Goal: Find specific page/section: Find specific page/section

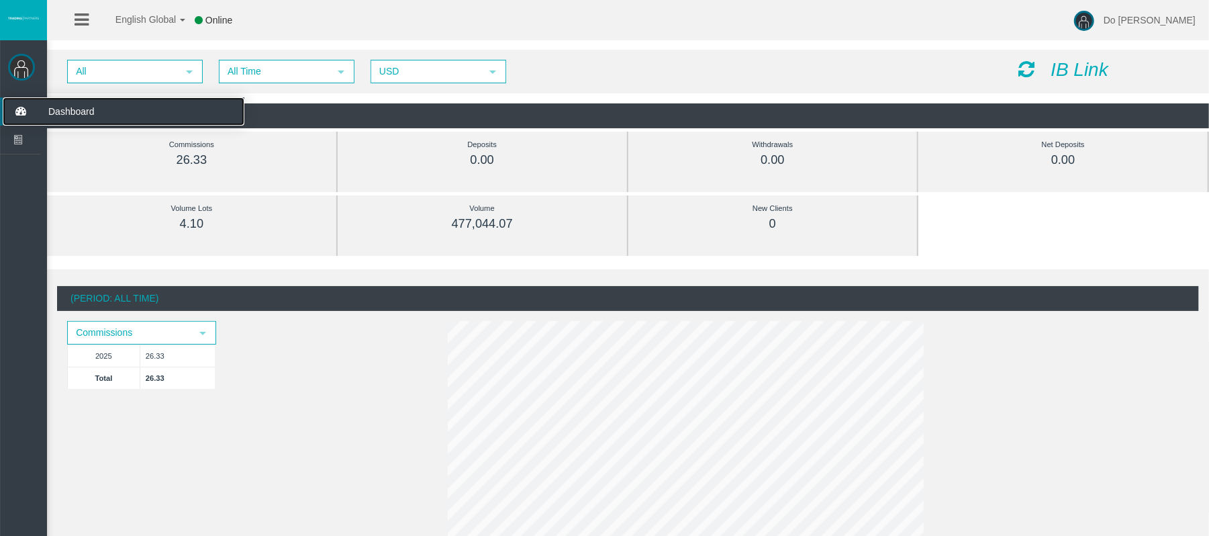
click at [20, 117] on icon at bounding box center [21, 111] width 36 height 28
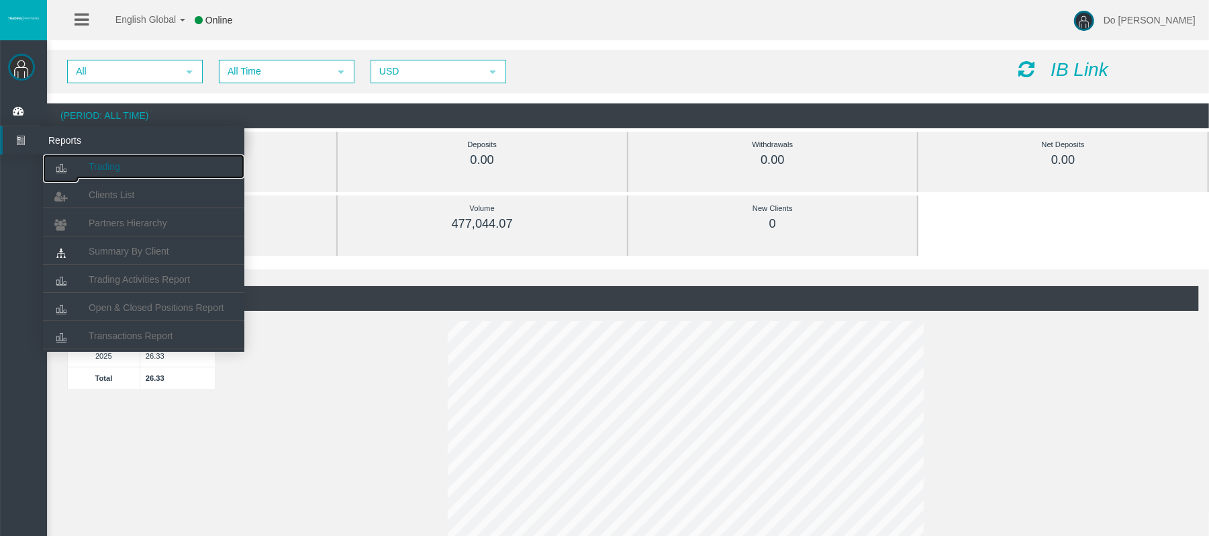
click at [83, 162] on link "Trading" at bounding box center [143, 166] width 201 height 24
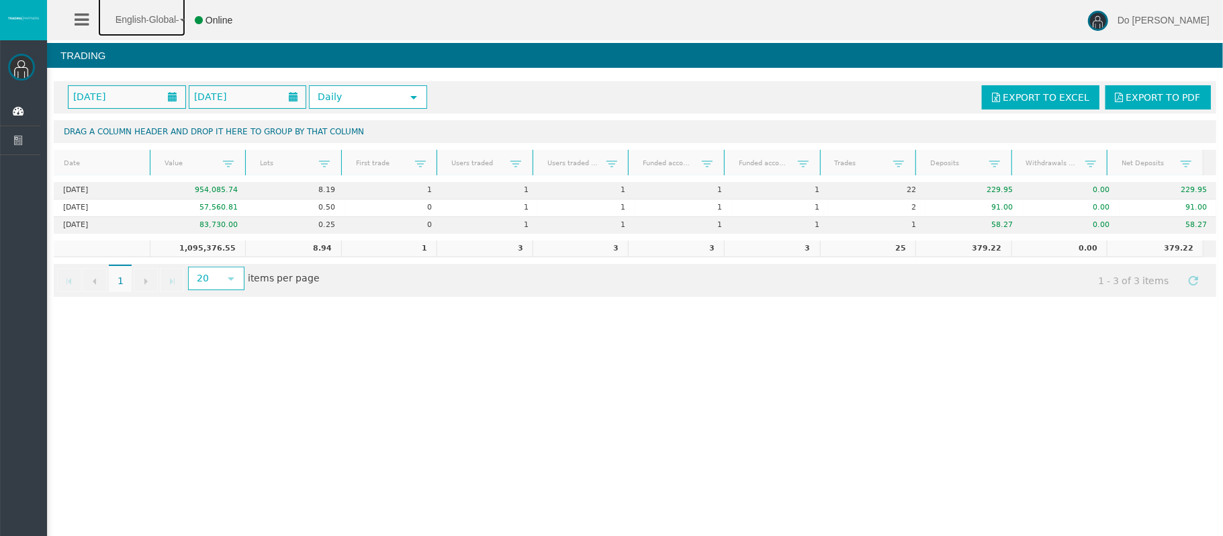
click at [98, 17] on link "English Global" at bounding box center [141, 16] width 87 height 40
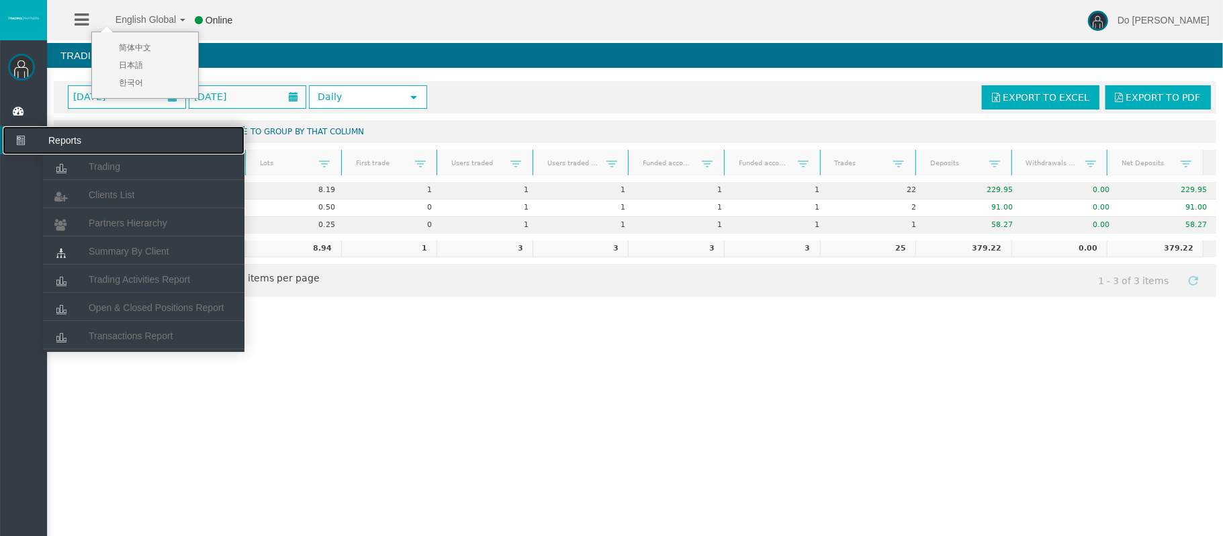
click at [27, 144] on icon at bounding box center [21, 140] width 36 height 28
click at [81, 185] on link "Clients List" at bounding box center [143, 195] width 201 height 24
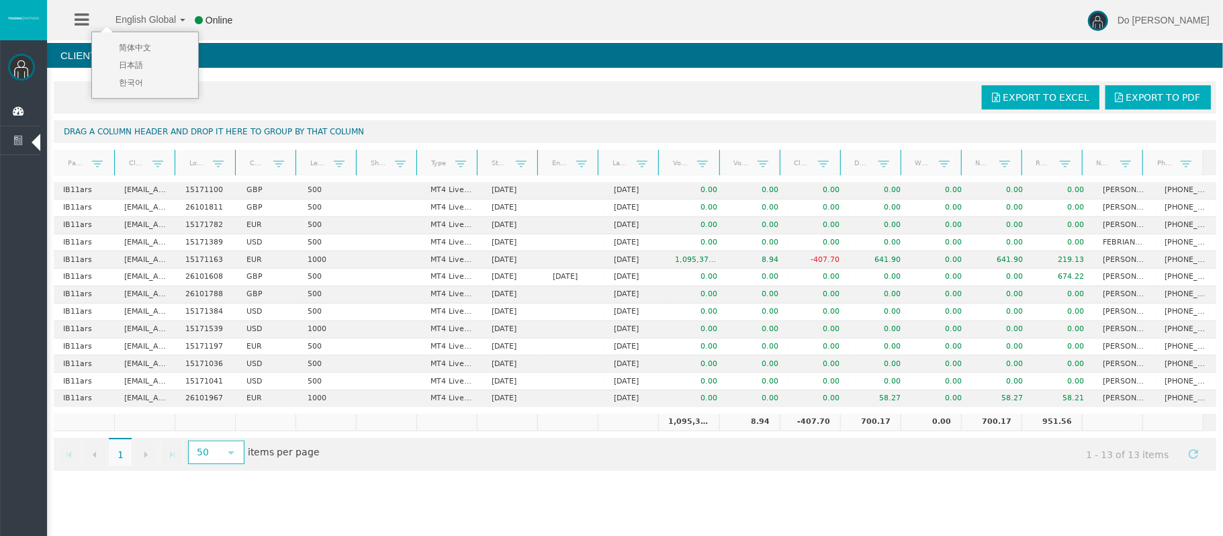
click at [81, 16] on icon at bounding box center [82, 19] width 14 height 17
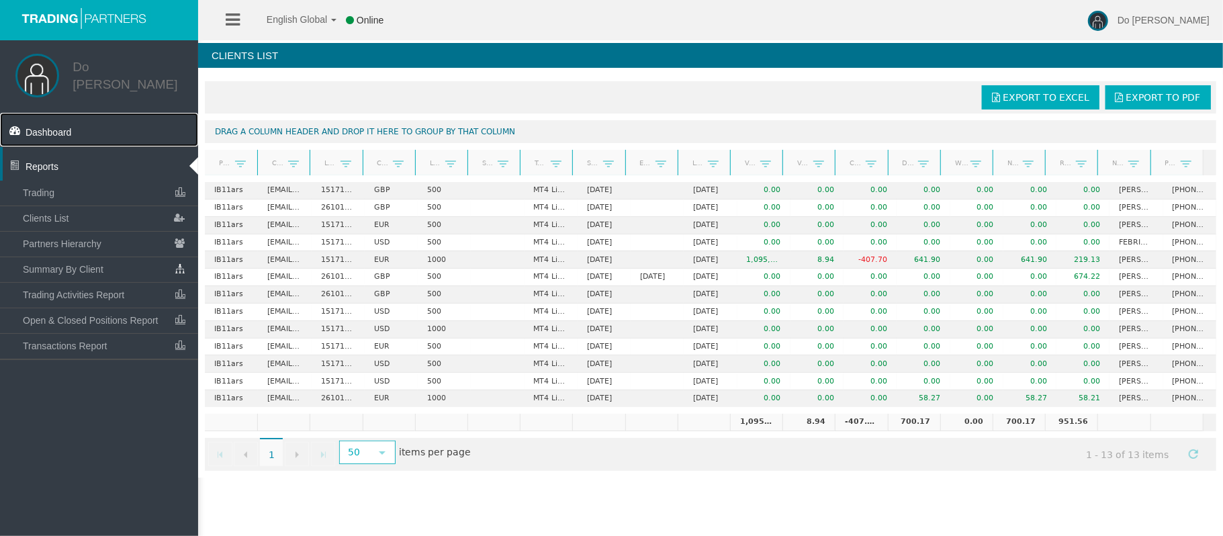
click at [81, 115] on link "Dashboard" at bounding box center [99, 130] width 198 height 34
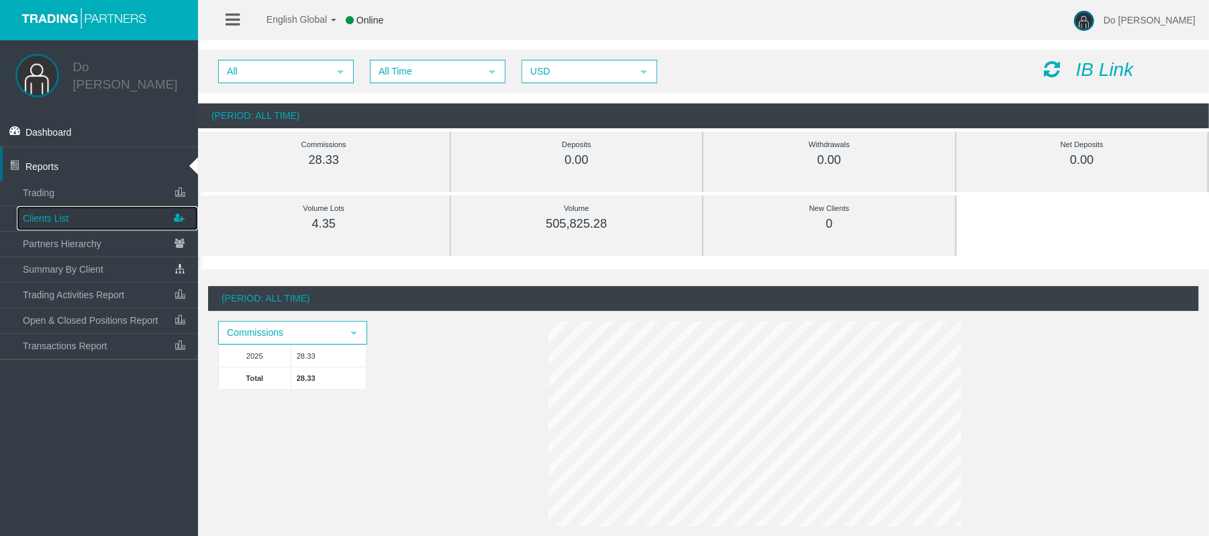
click at [115, 206] on link "Clients List" at bounding box center [107, 218] width 181 height 24
